Goal: Entertainment & Leisure: Browse casually

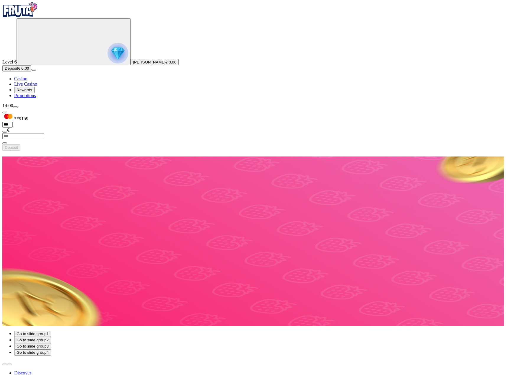
click at [32, 92] on span "Rewards" at bounding box center [25, 90] width 16 height 4
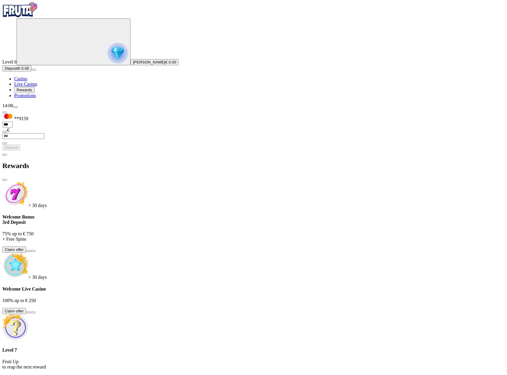
click at [5, 155] on span "chevron-left icon" at bounding box center [5, 155] width 0 height 0
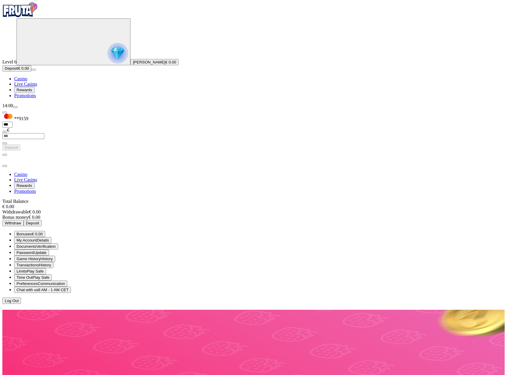
click at [55, 244] on span "Verification" at bounding box center [45, 246] width 19 height 4
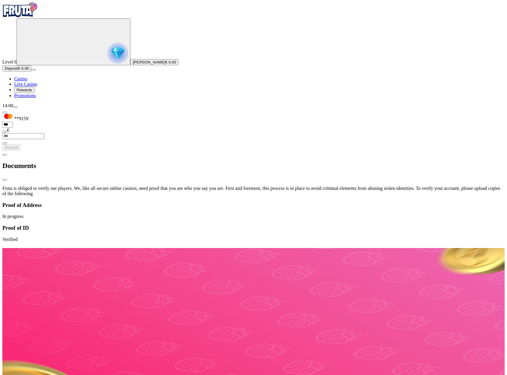
click at [5, 155] on span "chevron-left icon" at bounding box center [5, 155] width 0 height 0
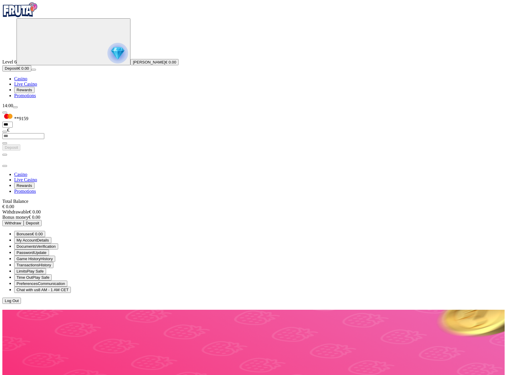
click at [32, 92] on span "Rewards" at bounding box center [25, 90] width 16 height 4
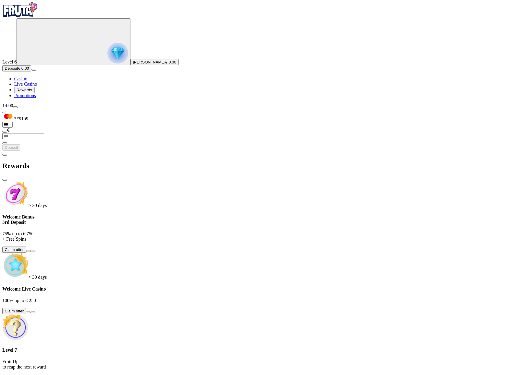
click at [31, 250] on button at bounding box center [28, 251] width 5 height 2
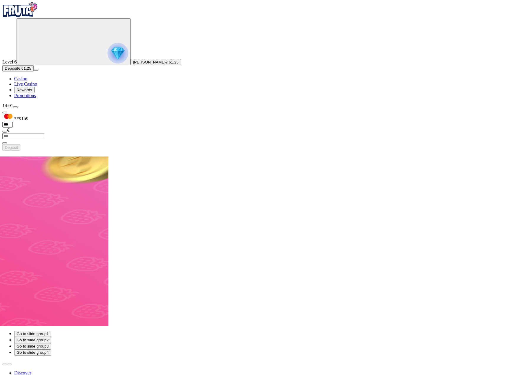
click at [28, 92] on span "Rewards" at bounding box center [25, 90] width 16 height 4
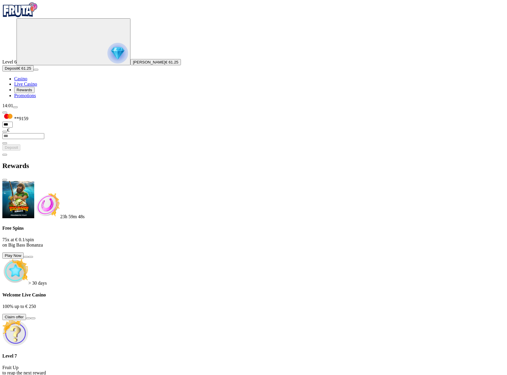
click at [5, 155] on span "chevron-left icon" at bounding box center [5, 155] width 0 height 0
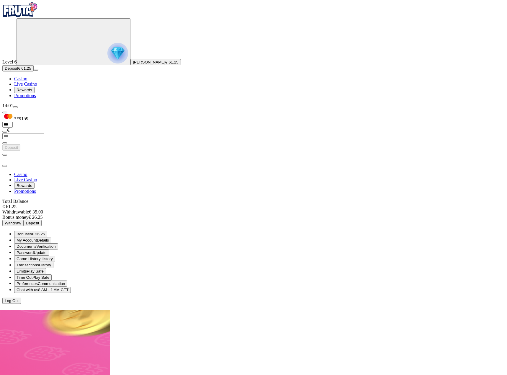
click at [5, 166] on span "close icon" at bounding box center [5, 166] width 0 height 0
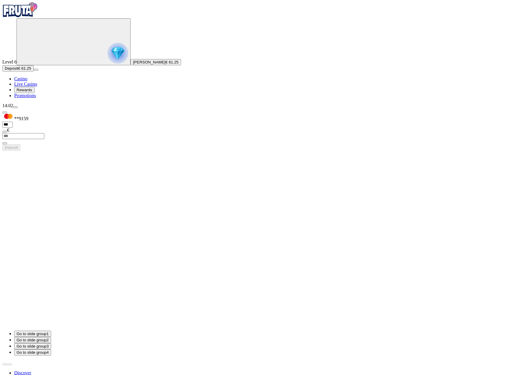
type input "*********"
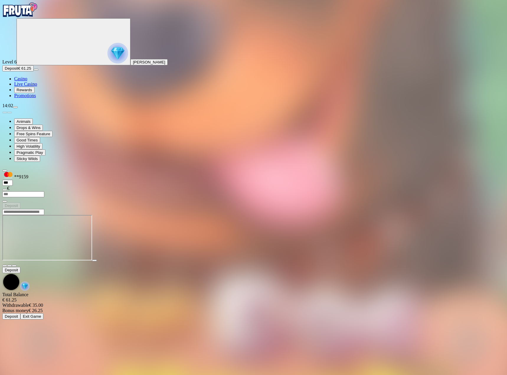
drag, startPoint x: 410, startPoint y: 1, endPoint x: 269, endPoint y: 8, distance: 141.0
click at [269, 209] on header at bounding box center [253, 212] width 502 height 6
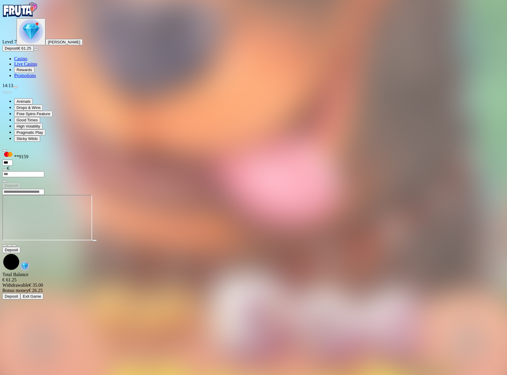
click at [38, 17] on img "Primary" at bounding box center [19, 9] width 35 height 15
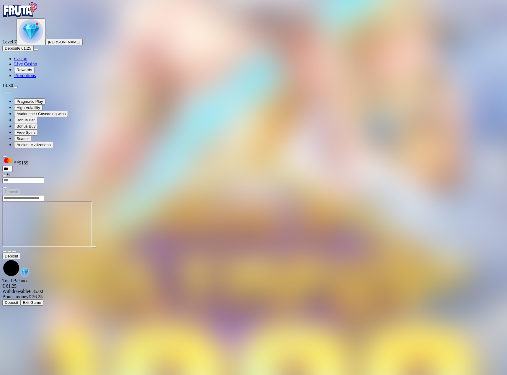
click at [24, 43] on img "Primary" at bounding box center [31, 31] width 24 height 24
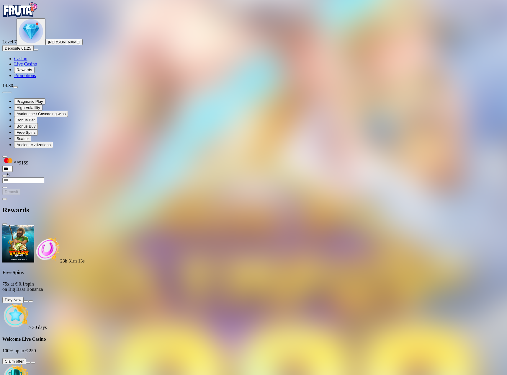
click at [5, 199] on span "chevron-left icon" at bounding box center [5, 199] width 0 height 0
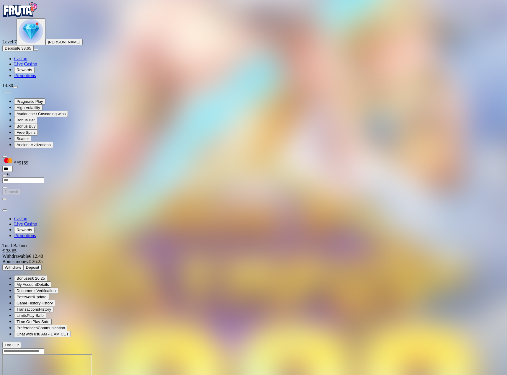
click at [5, 210] on span "close icon" at bounding box center [5, 210] width 0 height 0
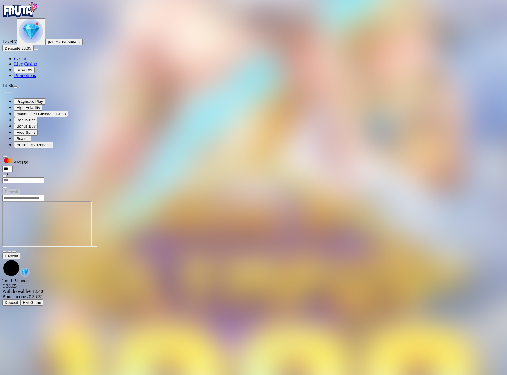
click at [33, 43] on img "Primary" at bounding box center [31, 31] width 24 height 24
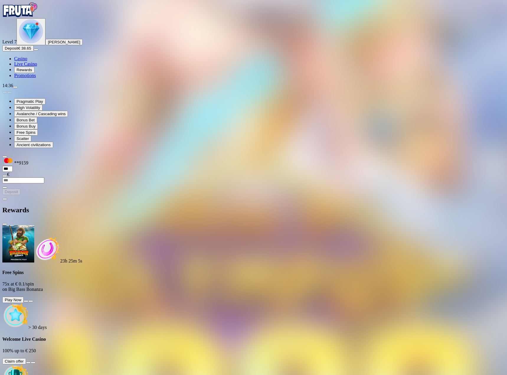
click at [5, 199] on span "chevron-left icon" at bounding box center [5, 199] width 0 height 0
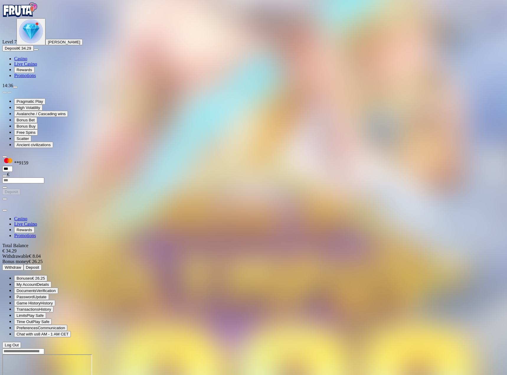
click at [5, 210] on span "close icon" at bounding box center [5, 210] width 0 height 0
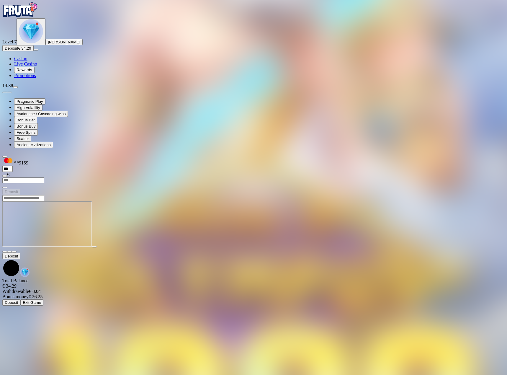
click at [36, 43] on img "Primary" at bounding box center [31, 31] width 24 height 24
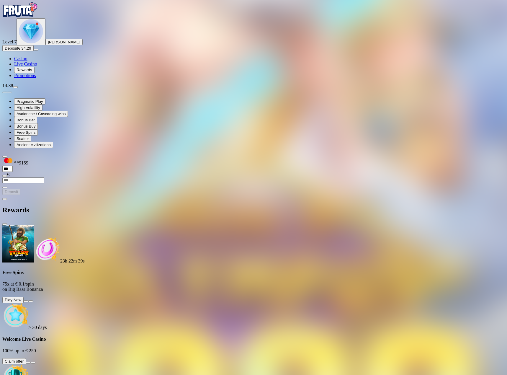
click at [5, 199] on span "chevron-left icon" at bounding box center [5, 199] width 0 height 0
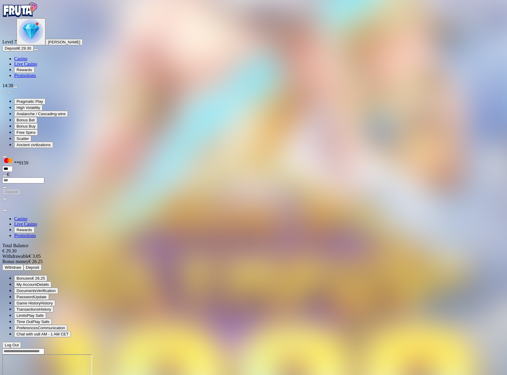
click at [5, 210] on span "close icon" at bounding box center [5, 210] width 0 height 0
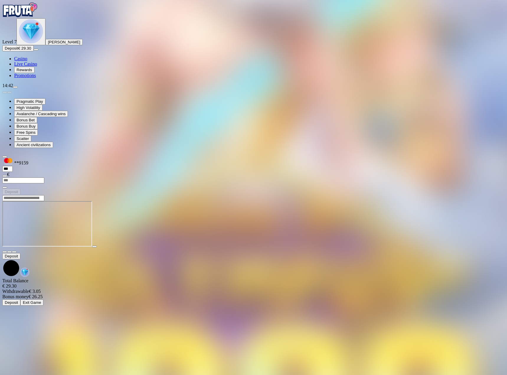
click at [30, 43] on img "Primary" at bounding box center [31, 31] width 24 height 24
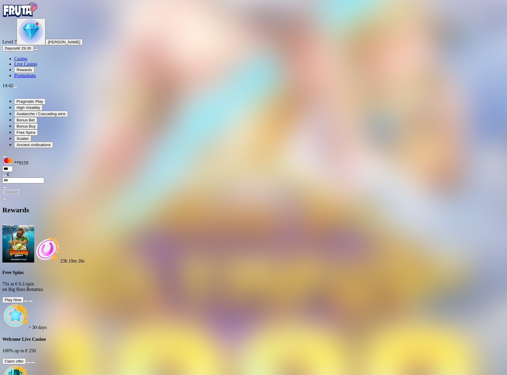
click at [5, 199] on span "chevron-left icon" at bounding box center [5, 199] width 0 height 0
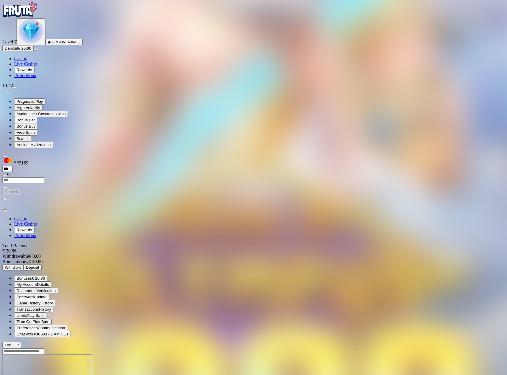
click at [5, 210] on span "close icon" at bounding box center [5, 210] width 0 height 0
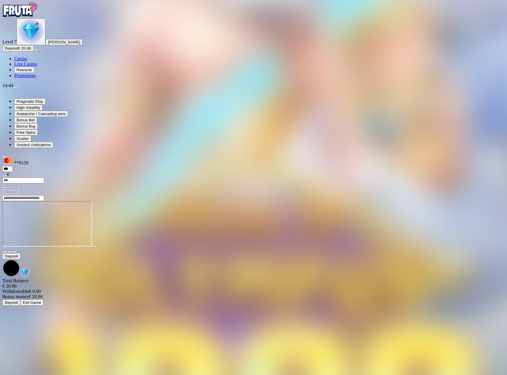
click at [30, 15] on img "Primary" at bounding box center [19, 9] width 35 height 15
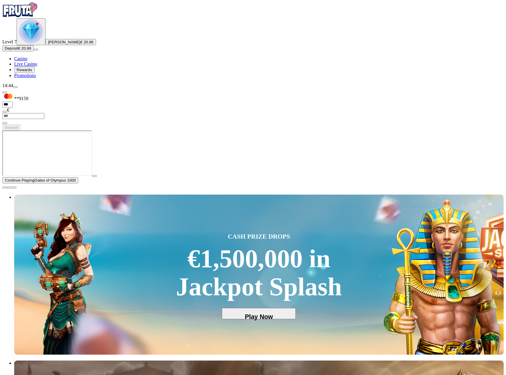
type input "**********"
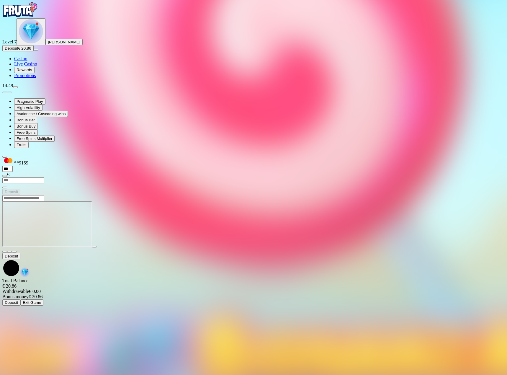
click at [33, 44] on div "Primary" at bounding box center [31, 31] width 24 height 25
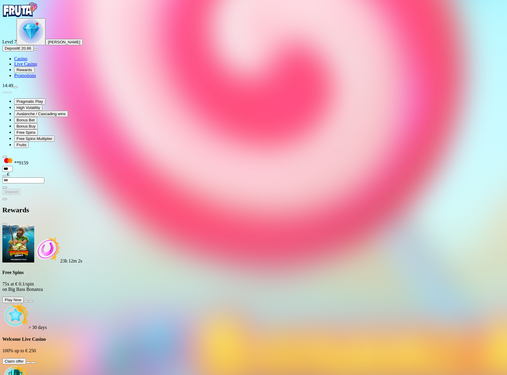
click at [5, 199] on span "chevron-left icon" at bounding box center [5, 199] width 0 height 0
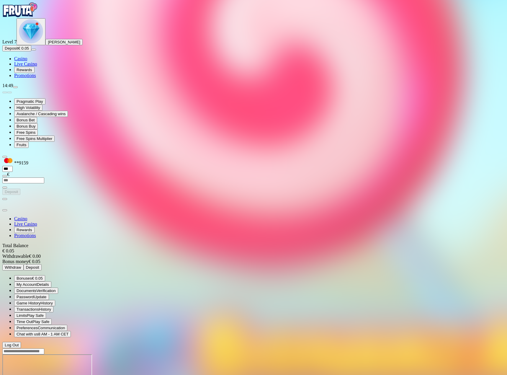
click at [32, 276] on span "Bonuses" at bounding box center [24, 278] width 15 height 4
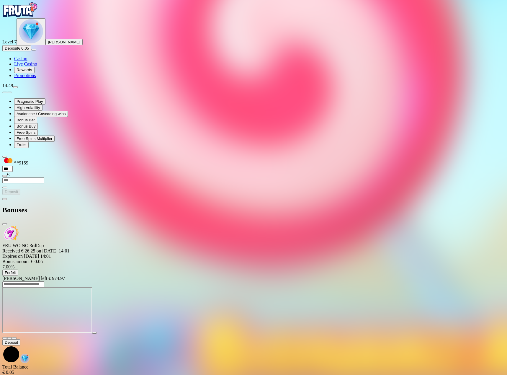
click at [18, 269] on button "Forfeit" at bounding box center [10, 272] width 16 height 6
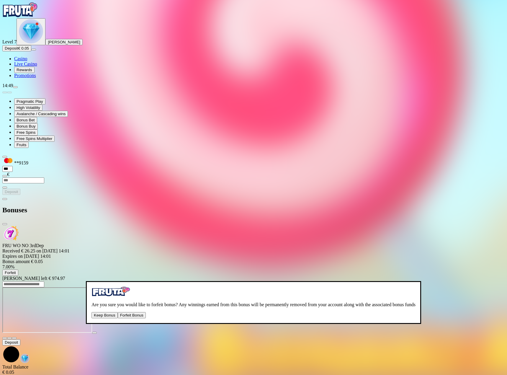
click at [146, 312] on button "Forfeit Bonus" at bounding box center [132, 315] width 28 height 6
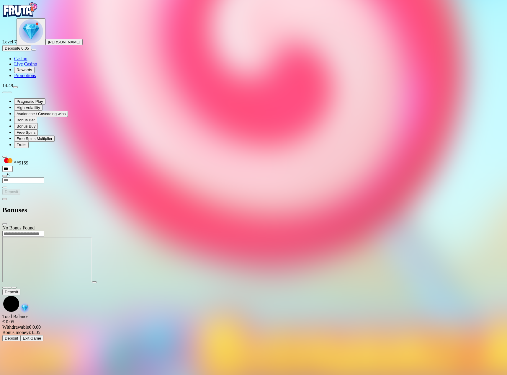
click at [5, 199] on span "chevron-left icon" at bounding box center [5, 199] width 0 height 0
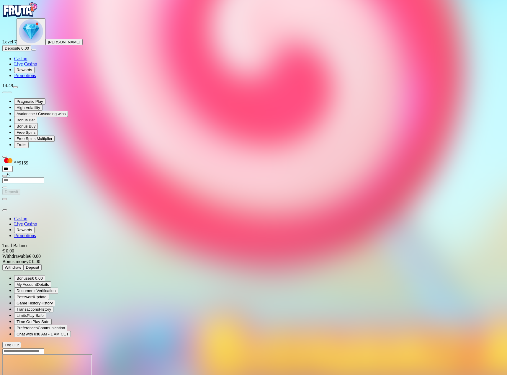
click at [32, 72] on span "Rewards" at bounding box center [25, 70] width 16 height 4
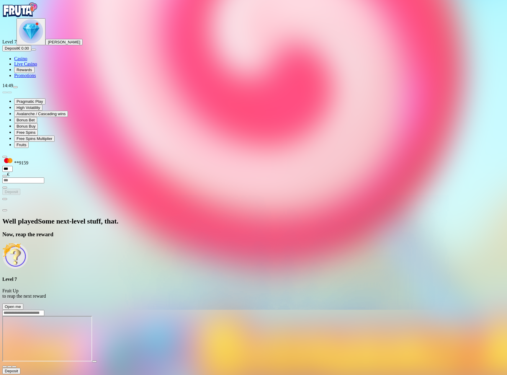
click at [21, 304] on span "Open me" at bounding box center [13, 306] width 16 height 4
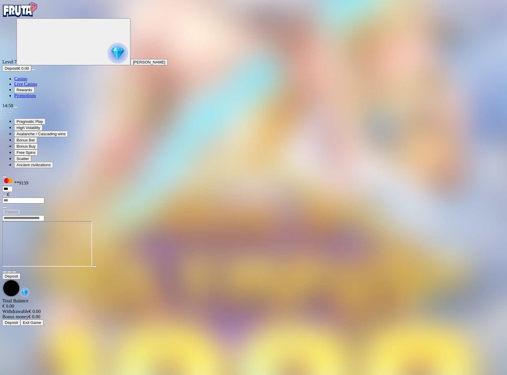
click at [107, 53] on img "Primary" at bounding box center [117, 53] width 21 height 21
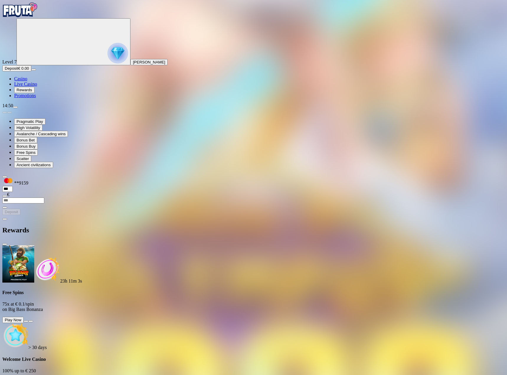
click at [5, 219] on span "chevron-left icon" at bounding box center [5, 219] width 0 height 0
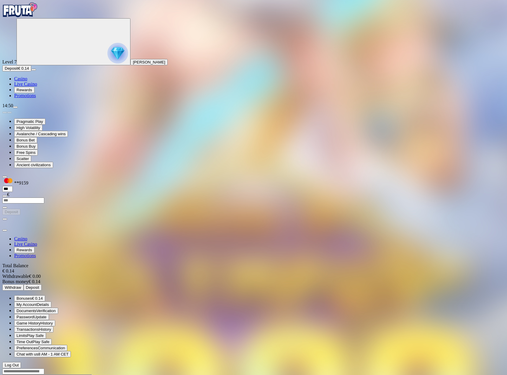
click at [32, 296] on span "Bonuses" at bounding box center [24, 298] width 15 height 4
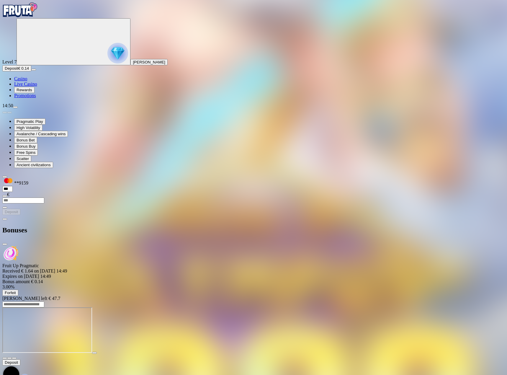
click at [16, 290] on span "Forfeit" at bounding box center [10, 292] width 11 height 4
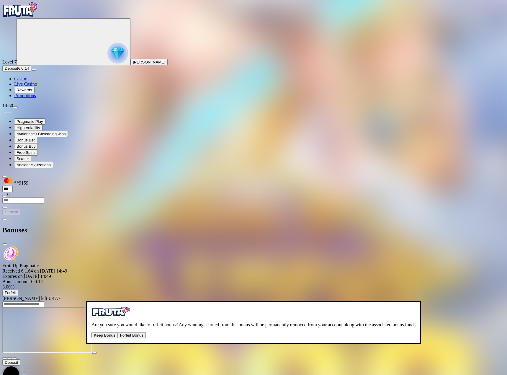
click at [146, 332] on button "Forfeit Bonus" at bounding box center [132, 335] width 28 height 6
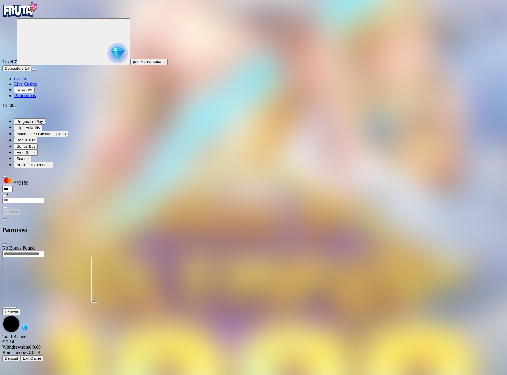
click at [5, 219] on span "chevron-left icon" at bounding box center [5, 219] width 0 height 0
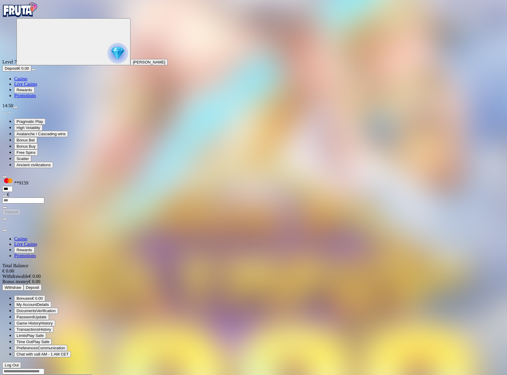
click at [32, 92] on span "Rewards" at bounding box center [25, 90] width 16 height 4
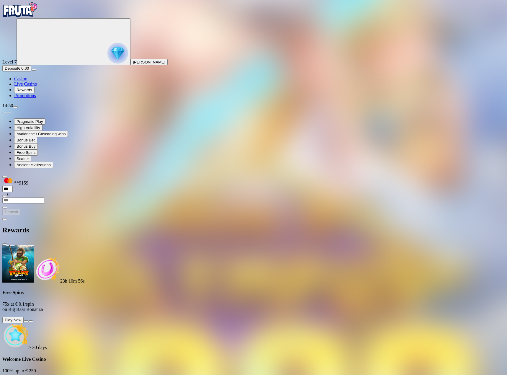
click at [28, 320] on button at bounding box center [26, 321] width 5 height 2
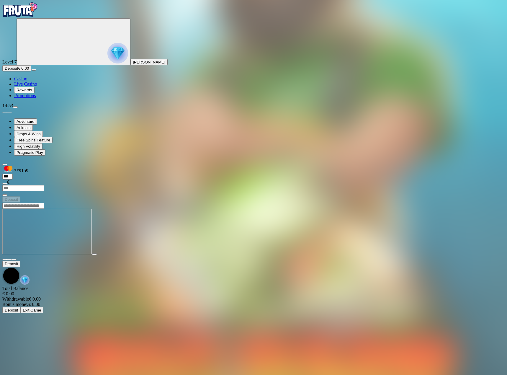
click at [30, 16] on img "Primary" at bounding box center [19, 9] width 35 height 15
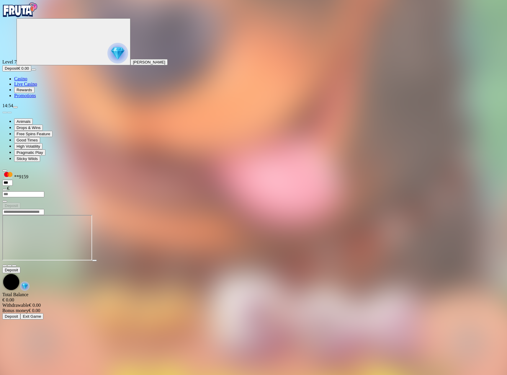
click at [36, 17] on img "Primary" at bounding box center [19, 9] width 35 height 15
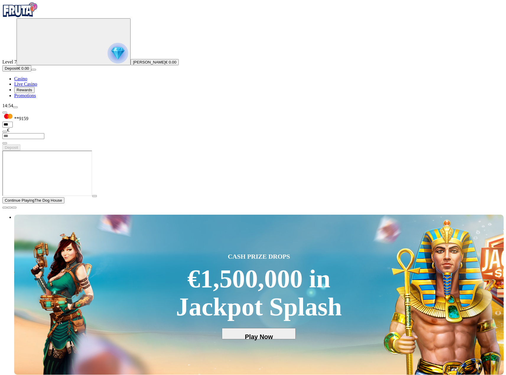
click at [130, 65] on button "[PERSON_NAME] € 0.00" at bounding box center [154, 62] width 48 height 6
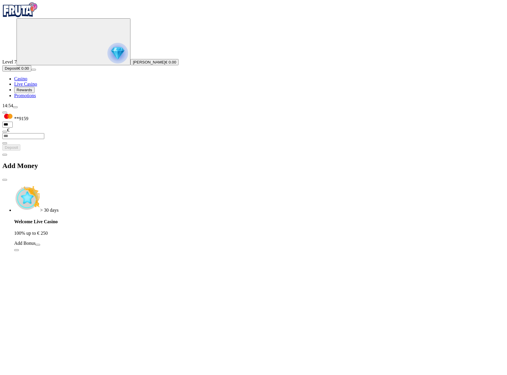
click at [5, 155] on span "chevron-left icon" at bounding box center [5, 155] width 0 height 0
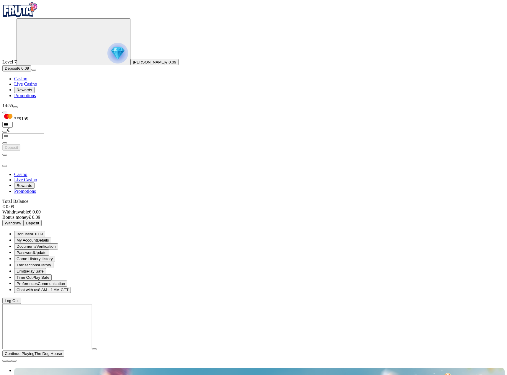
click at [43, 232] on span "Bonuses € 0.09" at bounding box center [30, 234] width 26 height 4
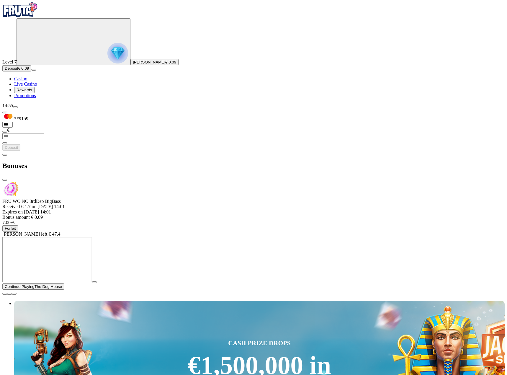
click at [16, 226] on span "Forfeit" at bounding box center [10, 228] width 11 height 4
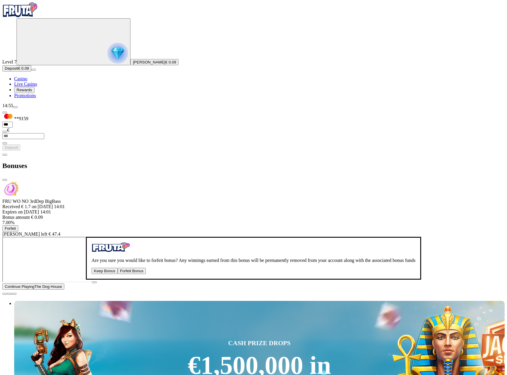
click at [140, 268] on button "Forfeit Bonus" at bounding box center [132, 271] width 28 height 6
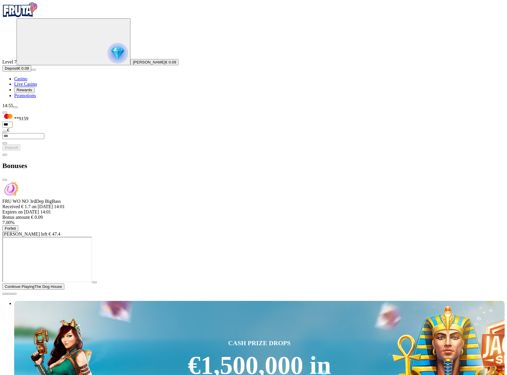
click at [32, 92] on span "Rewards" at bounding box center [25, 90] width 16 height 4
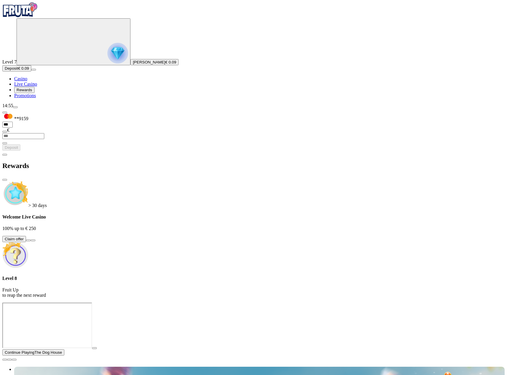
click at [5, 180] on span "close icon" at bounding box center [5, 180] width 0 height 0
